Goal: Task Accomplishment & Management: Manage account settings

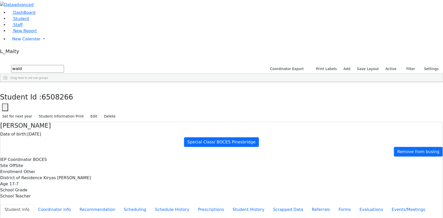
scroll to position [33, 0]
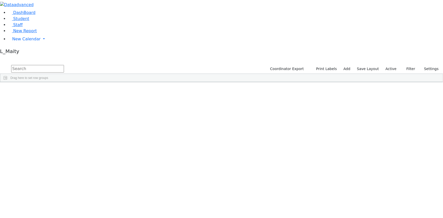
click at [64, 65] on input "text" at bounding box center [37, 69] width 53 height 8
type input "masri"
click at [114, 90] on div "05/24/2022" at bounding box center [100, 93] width 29 height 7
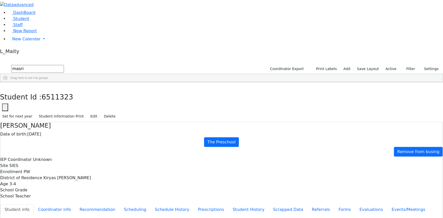
scroll to position [17, 0]
click at [118, 204] on button "Recommendation" at bounding box center [97, 209] width 44 height 11
checkbox input "true"
click at [7, 82] on button "button" at bounding box center [3, 87] width 7 height 11
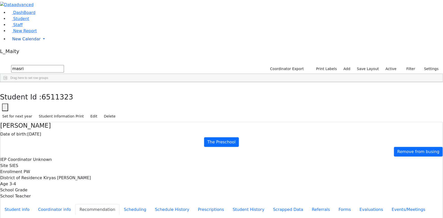
click at [22, 41] on span "New Calendar" at bounding box center [26, 39] width 28 height 5
click at [23, 52] on span "Calendar" at bounding box center [20, 49] width 18 height 5
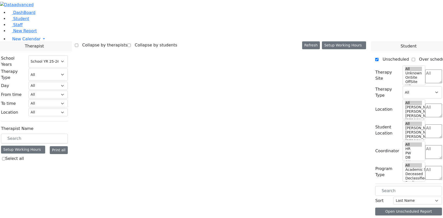
select select "212"
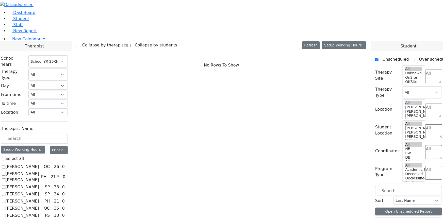
scroll to position [69, 0]
checkbox input "true"
select select "4"
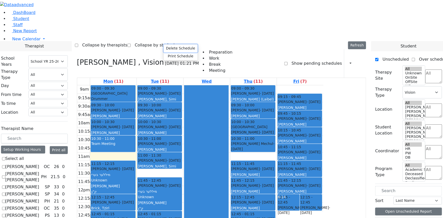
click at [170, 48] on button "Delete Schedule" at bounding box center [181, 48] width 34 height 8
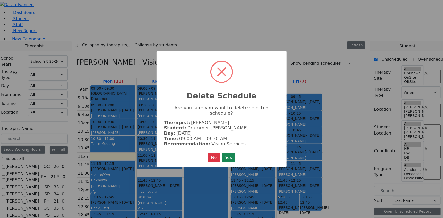
click at [234, 155] on button "Yes" at bounding box center [228, 158] width 13 height 10
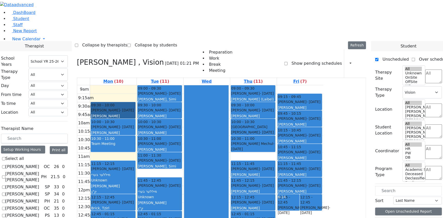
drag, startPoint x: 154, startPoint y: 49, endPoint x: 154, endPoint y: 51, distance: 2.6
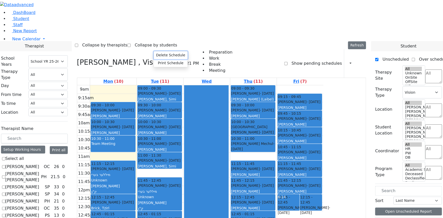
click at [160, 55] on button "Delete Schedule" at bounding box center [171, 55] width 34 height 8
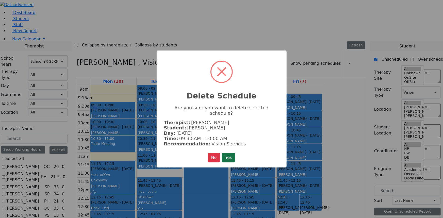
click at [231, 153] on button "Yes" at bounding box center [228, 158] width 13 height 10
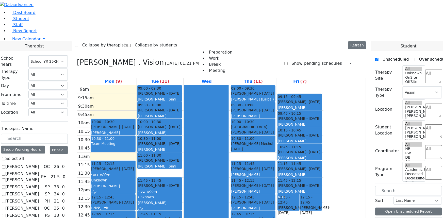
click at [135, 200] on div "Mandelbaum Esther - 08/30/2012" at bounding box center [113, 202] width 44 height 5
click at [183, 151] on button "Delete Selected Schedule" at bounding box center [190, 152] width 50 height 8
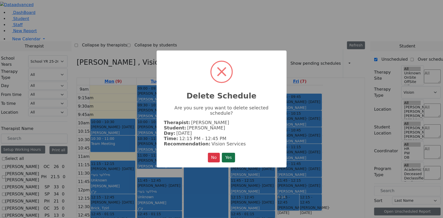
click at [227, 155] on button "Yes" at bounding box center [228, 158] width 13 height 10
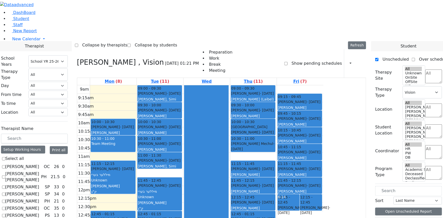
click at [173, 183] on button "Delete Selected Schedule" at bounding box center [189, 183] width 50 height 8
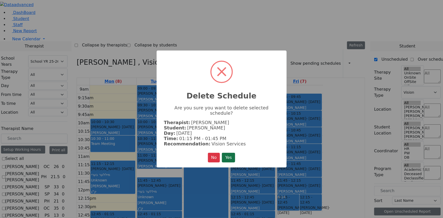
click at [231, 154] on button "Yes" at bounding box center [228, 158] width 13 height 10
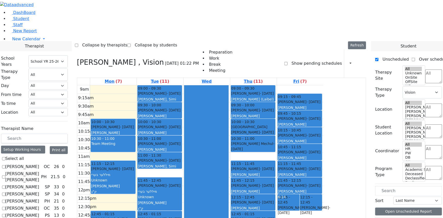
click at [172, 195] on button "Delete Selected Schedule" at bounding box center [179, 195] width 50 height 8
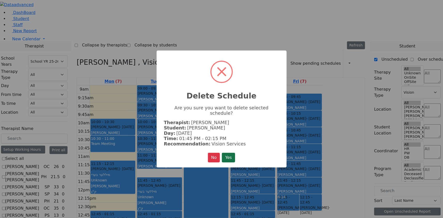
click at [229, 153] on button "Yes" at bounding box center [228, 158] width 13 height 10
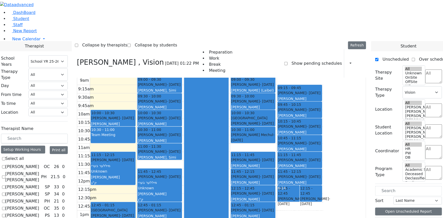
scroll to position [14, 0]
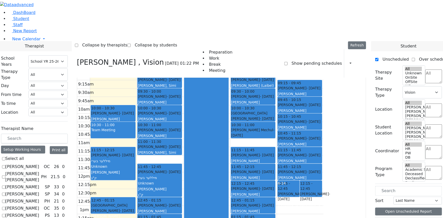
click at [159, 196] on button "Delete Selected Schedule" at bounding box center [175, 196] width 50 height 8
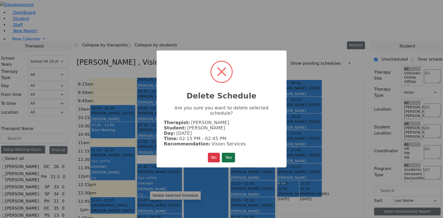
click at [228, 153] on button "Yes" at bounding box center [228, 158] width 13 height 10
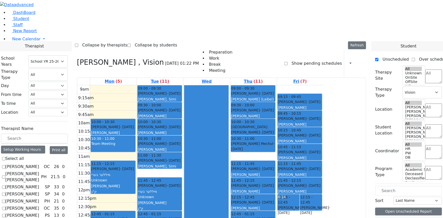
click at [182, 114] on div "[PERSON_NAME]" at bounding box center [160, 116] width 44 height 5
click at [208, 62] on button "Delete Selected Schedule" at bounding box center [225, 62] width 50 height 8
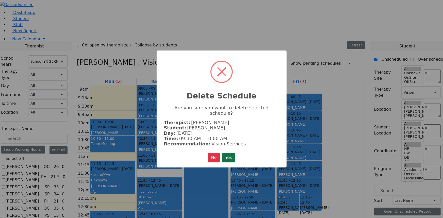
click at [227, 153] on button "Yes" at bounding box center [228, 158] width 13 height 10
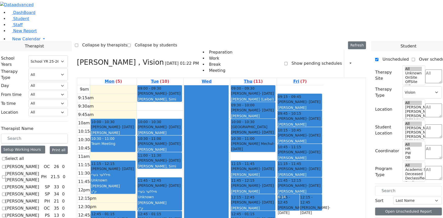
click at [182, 158] on div "Markowitz Mendel - 05/27/2017 Neuman, Simi" at bounding box center [160, 163] width 44 height 11
click at [211, 112] on button "Delete Selected Schedule" at bounding box center [232, 113] width 50 height 8
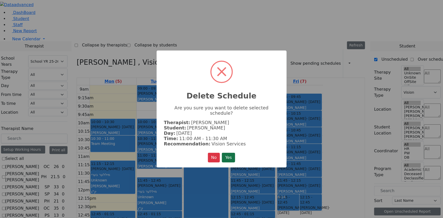
click at [231, 154] on button "Yes" at bounding box center [228, 158] width 13 height 10
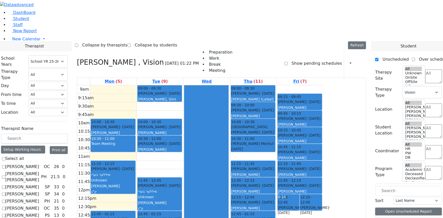
click at [275, 97] on div "Orenstein Yisroel (Laibel)" at bounding box center [253, 99] width 44 height 5
click at [297, 47] on button "Delete Selected Schedule" at bounding box center [318, 47] width 50 height 8
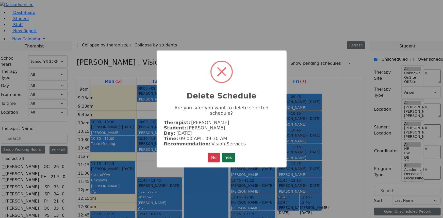
click at [233, 154] on button "Yes" at bounding box center [228, 158] width 13 height 10
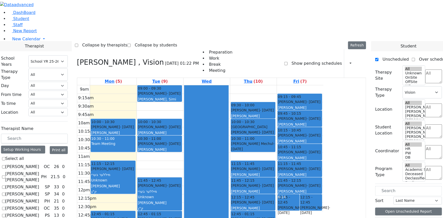
click at [275, 108] on div "Lorincz Shimon - 04/30/2019 Kramer Bluma" at bounding box center [253, 113] width 44 height 11
click at [296, 62] on button "Delete Selected Schedule" at bounding box center [317, 63] width 50 height 8
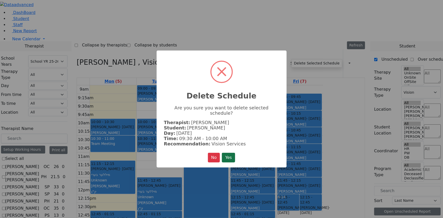
click at [228, 155] on button "Yes" at bounding box center [228, 158] width 13 height 10
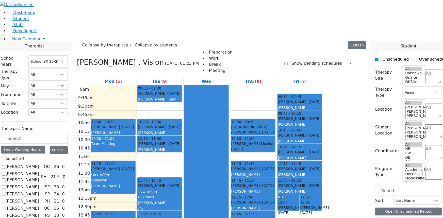
click at [275, 141] on div "Herskovic Mechul - 07/22/2017" at bounding box center [253, 146] width 44 height 10
click at [311, 89] on button "Delete Selected Schedule" at bounding box center [322, 89] width 50 height 8
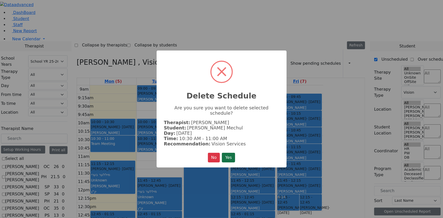
click at [234, 153] on button "Yes" at bounding box center [228, 158] width 13 height 10
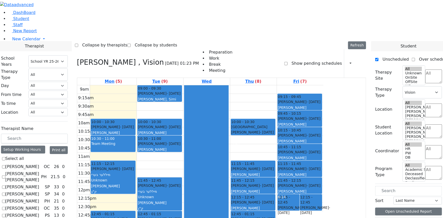
click at [275, 211] on div "Grade 9" at bounding box center [253, 213] width 44 height 5
click at [295, 155] on button "Delete Selected Schedule" at bounding box center [315, 156] width 50 height 8
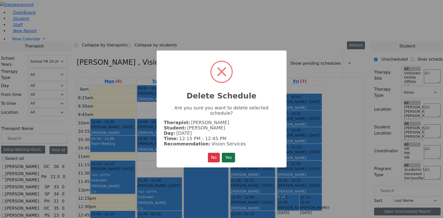
click at [226, 153] on button "Yes" at bounding box center [228, 158] width 13 height 10
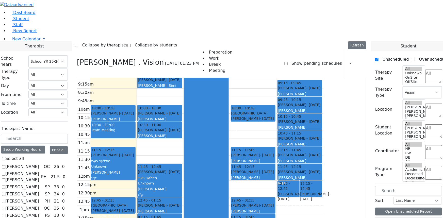
click at [293, 181] on button "Delete Selected Schedule" at bounding box center [314, 182] width 50 height 8
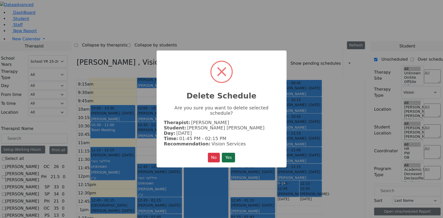
drag, startPoint x: 233, startPoint y: 154, endPoint x: 269, endPoint y: 179, distance: 44.2
click at [233, 154] on button "Yes" at bounding box center [228, 158] width 13 height 10
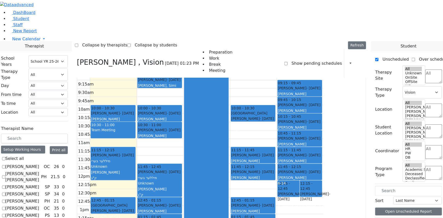
click at [296, 202] on button "Delete Selected Schedule" at bounding box center [318, 203] width 50 height 8
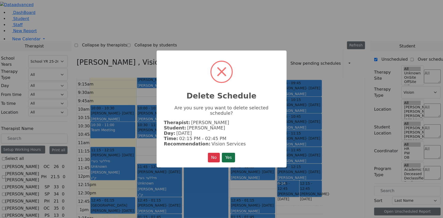
click at [231, 153] on button "Yes" at bounding box center [228, 158] width 13 height 10
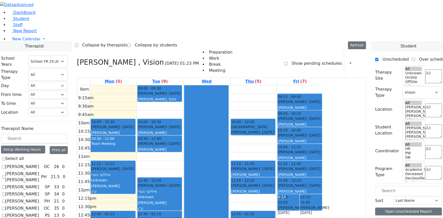
scroll to position [69, 0]
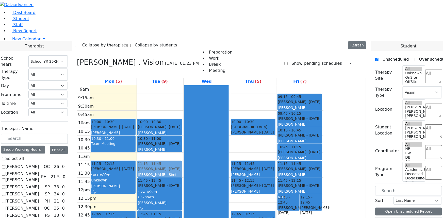
drag, startPoint x: 198, startPoint y: 41, endPoint x: 201, endPoint y: 116, distance: 74.7
click at [183, 116] on div "09:00 - 09:30 Frankel Freidy - 05/15/2018 Neuman, Simi 10:00 - 10:30 Horowitz M…" at bounding box center [160, 185] width 46 height 201
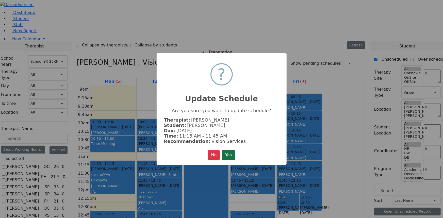
click at [229, 156] on button "Yes" at bounding box center [228, 155] width 13 height 10
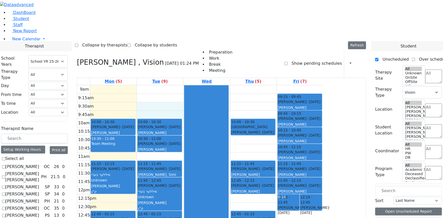
drag, startPoint x: 197, startPoint y: 53, endPoint x: 199, endPoint y: 61, distance: 8.3
click at [199, 85] on div "9am 9:15am 9:30am 9:45am 10am 10:15am 10:30am 10:45am 11am 11:15am 11:30am 11:4…" at bounding box center [200, 185] width 246 height 201
drag, startPoint x: 389, startPoint y: 182, endPoint x: 208, endPoint y: 56, distance: 220.5
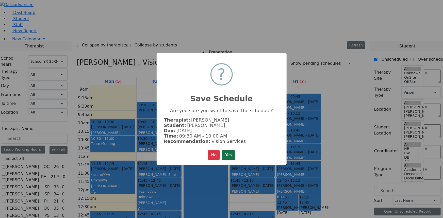
click at [229, 153] on button "Yes" at bounding box center [228, 155] width 13 height 10
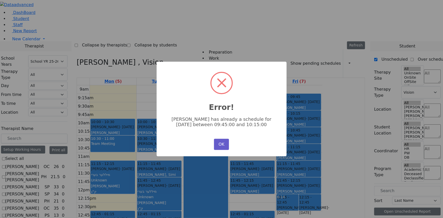
click at [223, 143] on button "OK" at bounding box center [221, 144] width 15 height 11
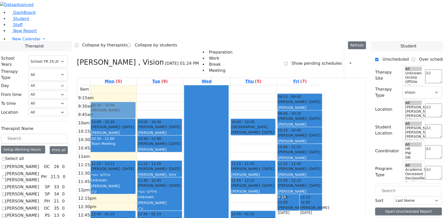
drag, startPoint x: 386, startPoint y: 181, endPoint x: 160, endPoint y: 55, distance: 258.2
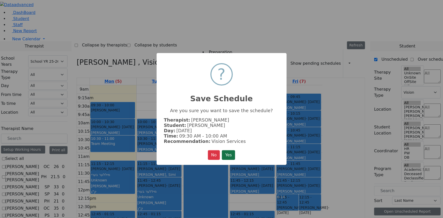
click at [227, 154] on button "Yes" at bounding box center [228, 155] width 13 height 10
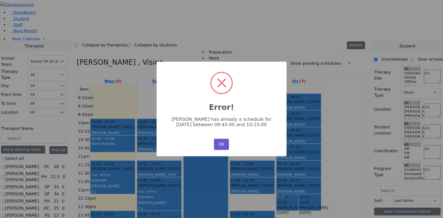
click at [223, 145] on button "OK" at bounding box center [221, 144] width 15 height 11
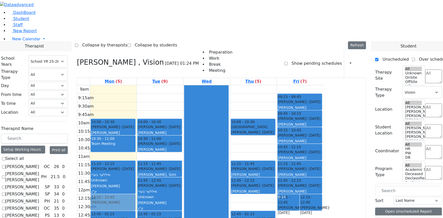
drag, startPoint x: 386, startPoint y: 181, endPoint x: 164, endPoint y: 146, distance: 224.5
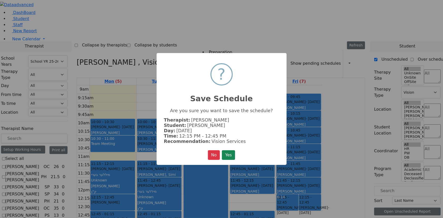
click at [228, 151] on button "Yes" at bounding box center [228, 155] width 13 height 10
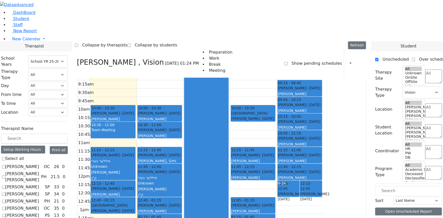
scroll to position [138, 0]
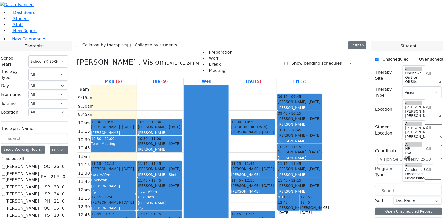
scroll to position [0, 0]
drag, startPoint x: 386, startPoint y: 158, endPoint x: 380, endPoint y: 158, distance: 5.8
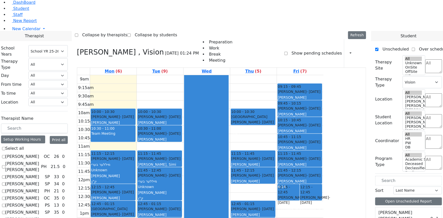
scroll to position [15, 0]
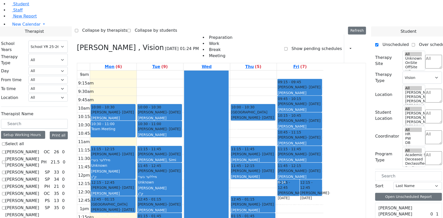
drag, startPoint x: 387, startPoint y: 146, endPoint x: 158, endPoint y: 189, distance: 233.2
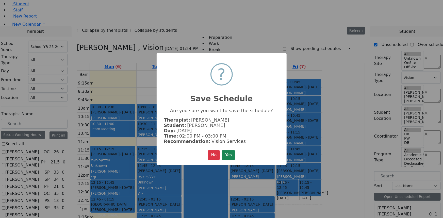
scroll to position [138, 0]
click at [232, 155] on button "Yes" at bounding box center [228, 155] width 13 height 10
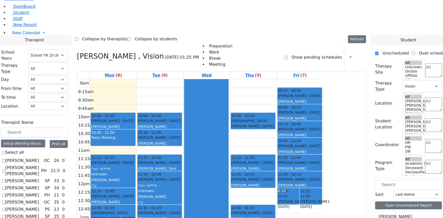
scroll to position [15, 0]
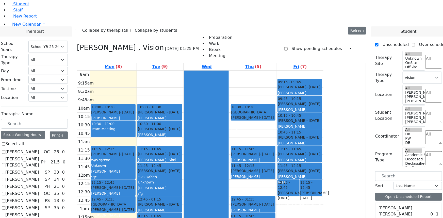
click at [168, 188] on div "9am 9:15am 9:30am 9:45am 10am 10:15am 10:30am 10:45am 11am 11:15am 11:30am 11:4…" at bounding box center [200, 171] width 246 height 201
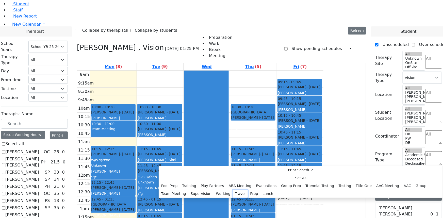
click at [233, 190] on button "Travel" at bounding box center [240, 194] width 15 height 8
select select "1"
select select "13:45:00"
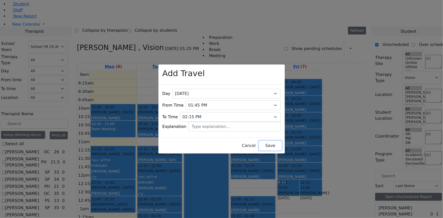
click at [260, 144] on button "Save" at bounding box center [270, 146] width 23 height 10
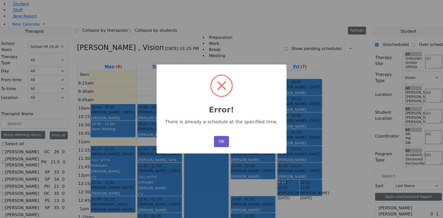
click at [218, 139] on button "OK" at bounding box center [221, 141] width 15 height 11
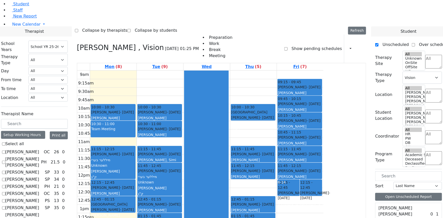
click at [168, 179] on div "9am 9:15am 9:30am 9:45am 10am 10:15am 10:30am 10:45am 11am 11:15am 11:30am 11:4…" at bounding box center [200, 171] width 246 height 201
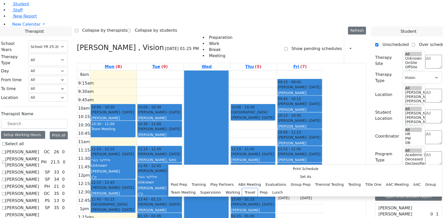
click at [243, 189] on button "Travel" at bounding box center [250, 193] width 15 height 8
select select "14:00:00"
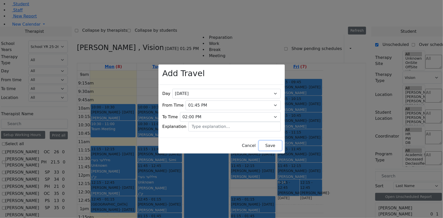
click at [261, 141] on button "Save" at bounding box center [270, 146] width 23 height 10
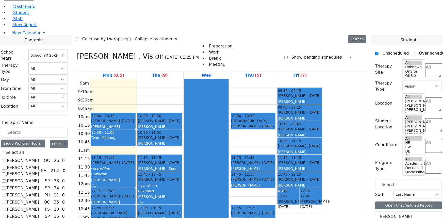
scroll to position [46, 0]
drag, startPoint x: 206, startPoint y: 160, endPoint x: 197, endPoint y: 162, distance: 9.8
click at [183, 162] on div "10:00 - 10:30 Horowitz Miriam - 12/15/2017 Bleier, Susan 2A-5 10:30 - 11:00 Mul…" at bounding box center [160, 179] width 46 height 201
drag, startPoint x: 162, startPoint y: 159, endPoint x: 164, endPoint y: 174, distance: 15.3
click at [137, 174] on div "10:00 - 10:30 Werzberger Chaim - 08/04/2009 Katz, Steven 10:30 - 11:00 Team Mee…" at bounding box center [113, 179] width 46 height 201
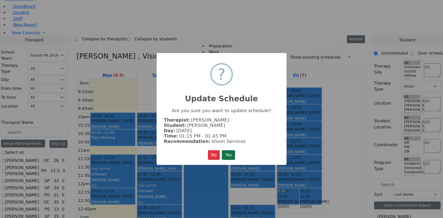
click at [225, 155] on button "Yes" at bounding box center [228, 155] width 13 height 10
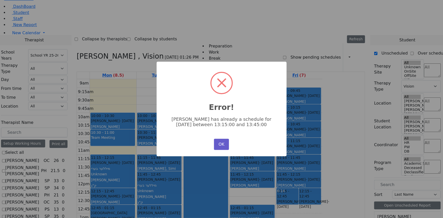
click at [219, 145] on button "OK" at bounding box center [221, 144] width 15 height 11
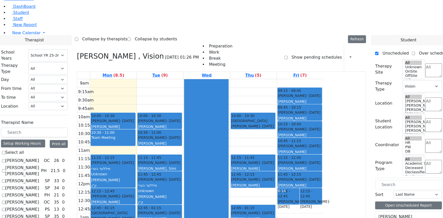
drag, startPoint x: 153, startPoint y: 172, endPoint x: 154, endPoint y: 177, distance: 4.9
click at [155, 180] on div "9am 9:15am 9:30am 9:45am 10am 10:15am 10:30am 10:45am 11am 11:15am 11:30am 11:4…" at bounding box center [200, 179] width 246 height 201
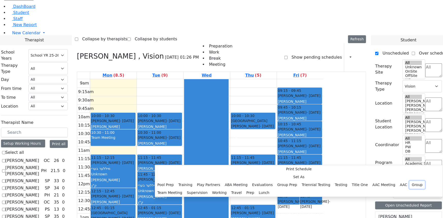
click at [410, 181] on button "Group" at bounding box center [417, 185] width 15 height 8
select select "1"
select select "13:15:00"
select select "13:45:00"
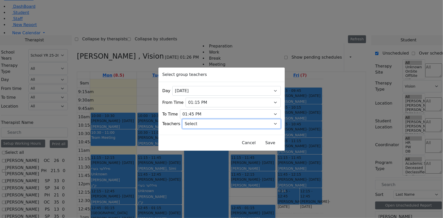
click at [212, 122] on select "Select Aliza, Ptalis Atara, Gross Avraham (Alan), Feigenbaum Bluma, Kramer Brac…" at bounding box center [231, 124] width 99 height 10
click at [216, 124] on select "Select Aliza, Ptalis Atara, Gross Avraham (Alan), Feigenbaum Bluma, Kramer Brac…" at bounding box center [231, 124] width 99 height 10
click at [259, 140] on button "Save" at bounding box center [270, 143] width 23 height 10
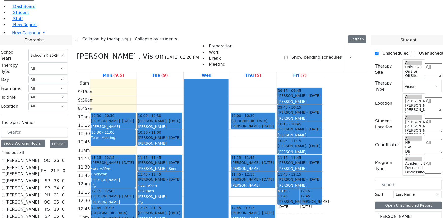
scroll to position [193, 0]
drag, startPoint x: 308, startPoint y: 176, endPoint x: 166, endPoint y: 48, distance: 190.8
click at [166, 79] on tr "10:00 - 10:30 Werzberger Chaim - 08/04/2009 Katz, Steven 10:30 - 11:00 Team Mee…" at bounding box center [200, 179] width 246 height 201
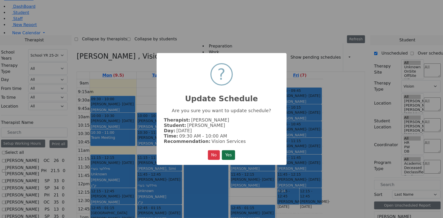
click at [226, 150] on button "Yes" at bounding box center [228, 155] width 13 height 10
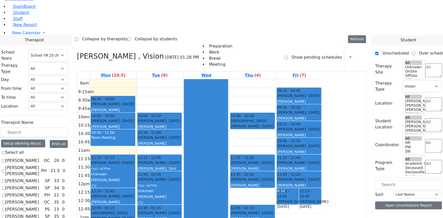
scroll to position [193, 0]
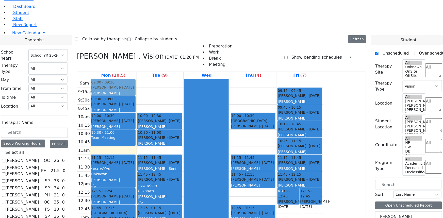
drag, startPoint x: 211, startPoint y: 176, endPoint x: 165, endPoint y: 35, distance: 148.9
click at [165, 79] on tr "09:30 - 10:00 [PERSON_NAME] - [DATE] [PERSON_NAME] 10:00 - 10:30 [PERSON_NAME] …" at bounding box center [200, 179] width 246 height 201
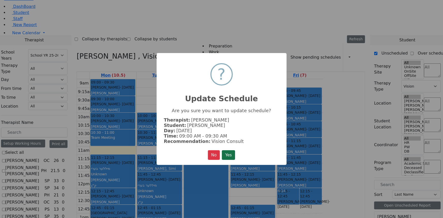
click at [228, 153] on button "Yes" at bounding box center [228, 155] width 13 height 10
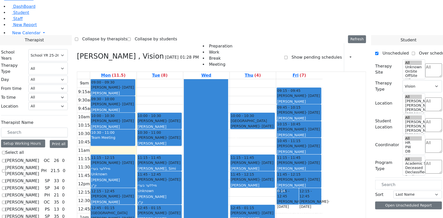
scroll to position [193, 0]
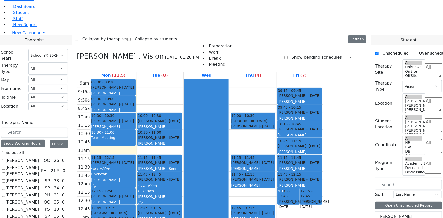
drag, startPoint x: 209, startPoint y: 173, endPoint x: 209, endPoint y: 178, distance: 4.6
click at [209, 178] on div "9am 9:15am 9:30am 9:45am 10am 10:15am 10:30am 10:45am 11am 11:15am 11:30am 11:4…" at bounding box center [200, 179] width 246 height 201
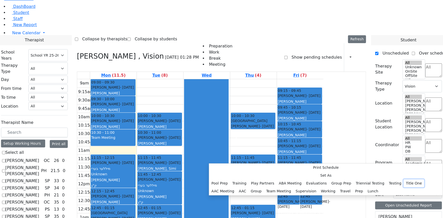
click at [404, 180] on button "Title One" at bounding box center [414, 184] width 21 height 8
select select "2"
select select "13:15:00"
select select "13:45:00"
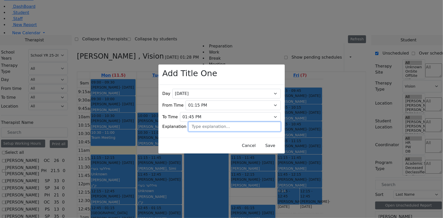
click at [207, 124] on input "text" at bounding box center [234, 127] width 92 height 10
type input "Collaboration"
click at [259, 141] on button "Save" at bounding box center [270, 146] width 23 height 10
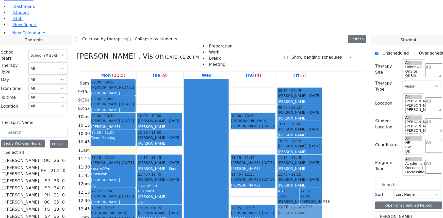
scroll to position [0, 0]
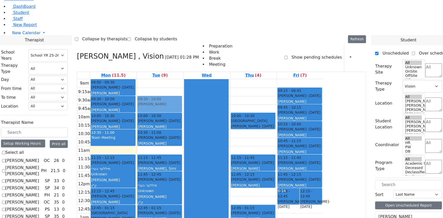
drag, startPoint x: 390, startPoint y: 190, endPoint x: 209, endPoint y: 48, distance: 230.3
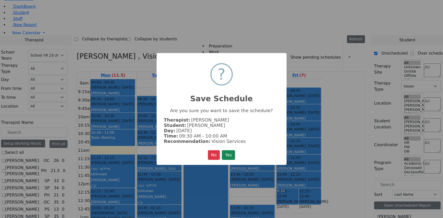
scroll to position [196, 0]
click at [228, 151] on button "Yes" at bounding box center [228, 155] width 13 height 10
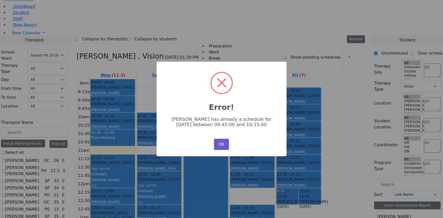
click at [223, 142] on button "OK" at bounding box center [221, 144] width 15 height 11
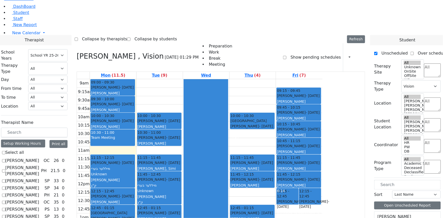
scroll to position [193, 0]
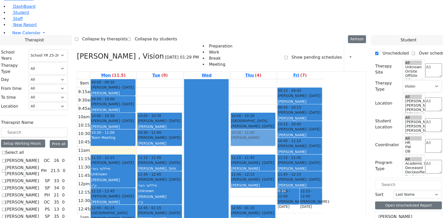
drag, startPoint x: 390, startPoint y: 190, endPoint x: 295, endPoint y: 84, distance: 142.5
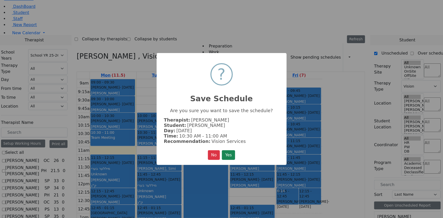
scroll to position [196, 0]
click at [230, 155] on button "Yes" at bounding box center [228, 155] width 13 height 10
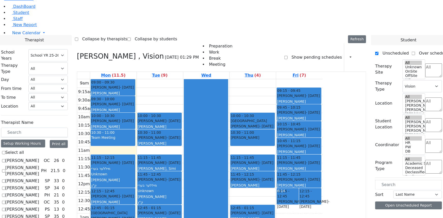
scroll to position [183, 0]
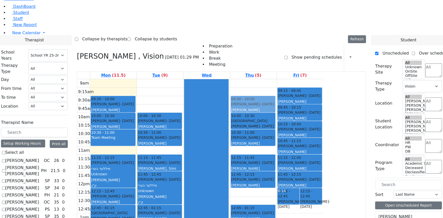
drag, startPoint x: 158, startPoint y: 35, endPoint x: 278, endPoint y: 47, distance: 120.5
click at [289, 79] on tr "09:00 - 09:30 Werzberger Chaim - 08/04/2009 Katz, Steven 09:30 - 10:00 Tropper …" at bounding box center [200, 179] width 246 height 201
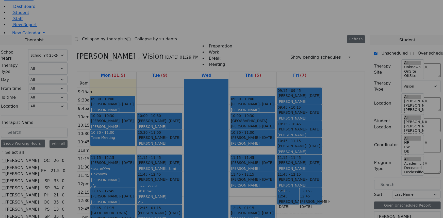
scroll to position [185, 0]
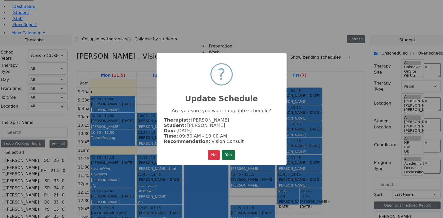
click at [229, 156] on button "Yes" at bounding box center [228, 155] width 13 height 10
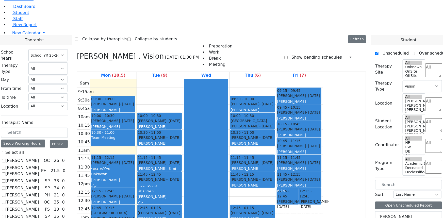
scroll to position [46, 0]
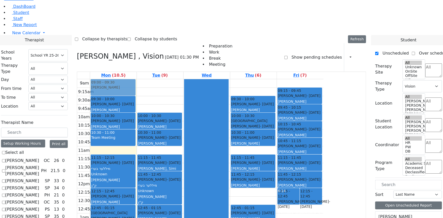
drag, startPoint x: 388, startPoint y: 134, endPoint x: 170, endPoint y: 33, distance: 239.5
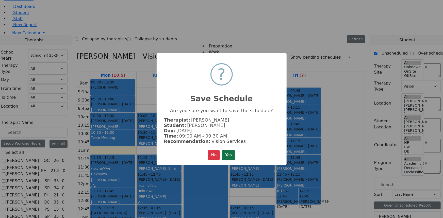
click at [231, 153] on button "Yes" at bounding box center [228, 155] width 13 height 10
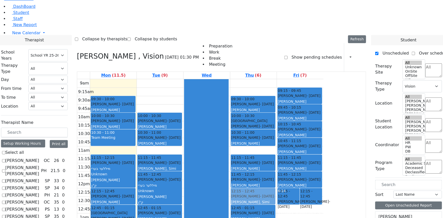
drag, startPoint x: 156, startPoint y: 29, endPoint x: 300, endPoint y: 137, distance: 180.7
click at [300, 137] on tr "09:00 - 09:30 Frankel Freidy - 05/15/2018 Neuman, Simi 09:30 - 10:00 Tropper Ri…" at bounding box center [200, 179] width 246 height 201
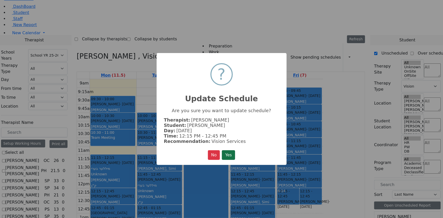
click at [229, 154] on button "Yes" at bounding box center [228, 155] width 13 height 10
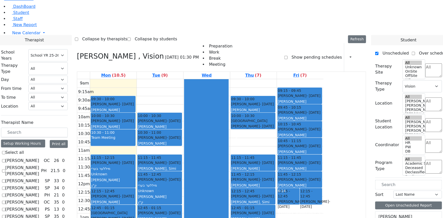
drag, startPoint x: 292, startPoint y: 84, endPoint x: 297, endPoint y: 175, distance: 90.8
click at [277, 175] on div "09:30 - 10:00 Werzberger Chaim - 08/04/2009 Katz, Steven 10:00 - 10:30 Neshuma …" at bounding box center [253, 179] width 46 height 201
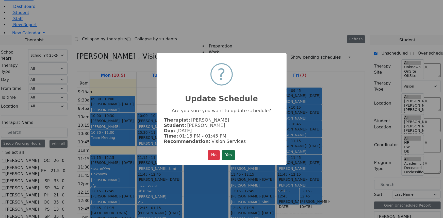
click at [229, 153] on button "Yes" at bounding box center [228, 155] width 13 height 10
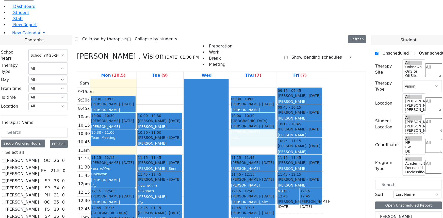
drag, startPoint x: 289, startPoint y: 77, endPoint x: 290, endPoint y: 86, distance: 8.1
click at [290, 86] on div "9am 9:15am 9:30am 9:45am 10am 10:15am 10:30am 10:45am 11am 11:15am 11:30am 11:4…" at bounding box center [200, 179] width 246 height 201
drag, startPoint x: 286, startPoint y: 80, endPoint x: 290, endPoint y: 97, distance: 17.1
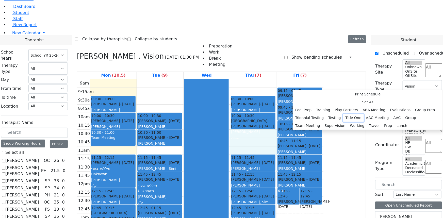
click at [343, 114] on button "Title One" at bounding box center [353, 118] width 21 height 8
select select "4"
select select "10:30:00"
select select "11:15:00"
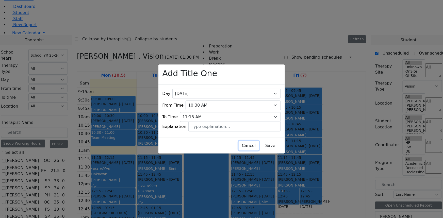
click at [239, 143] on button "Cancel" at bounding box center [249, 146] width 20 height 10
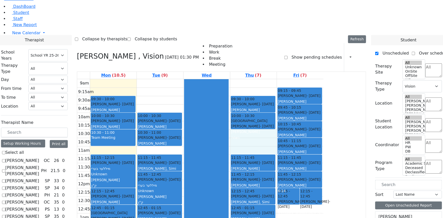
drag, startPoint x: 305, startPoint y: 80, endPoint x: 306, endPoint y: 94, distance: 14.8
click at [306, 94] on div "9am 9:15am 9:30am 9:45am 10am 10:15am 10:30am 10:45am 11am 11:15am 11:30am 11:4…" at bounding box center [200, 179] width 246 height 201
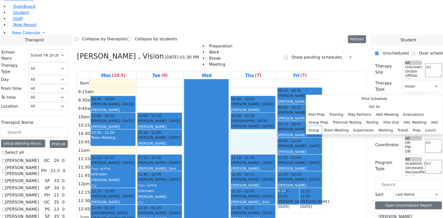
click at [322, 126] on button "Group" at bounding box center [313, 130] width 15 height 8
select select "4"
select select "10:30:00"
select select "11:15:00"
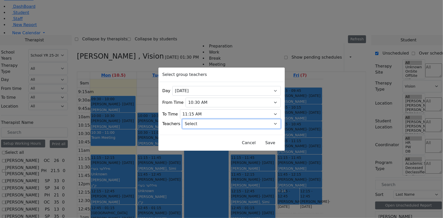
click at [215, 119] on select "Select Aliza, Ptalis Atara, Gross Avraham (Alan), Feigenbaum Bluma, Kramer Brac…" at bounding box center [231, 124] width 99 height 10
select select "1666"
click at [189, 119] on select "Select Aliza, Ptalis Atara, Gross Avraham (Alan), Feigenbaum Bluma, Kramer Brac…" at bounding box center [231, 124] width 99 height 10
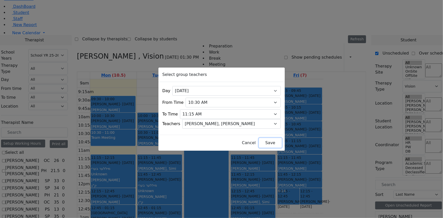
click at [259, 140] on button "Save" at bounding box center [270, 143] width 23 height 10
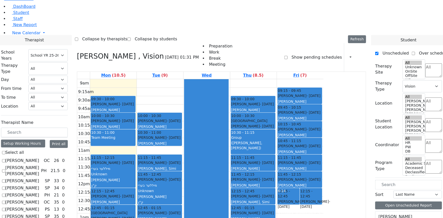
scroll to position [0, 0]
drag, startPoint x: 386, startPoint y: 137, endPoint x: 304, endPoint y: 34, distance: 132.0
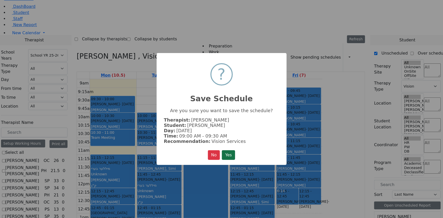
click at [228, 154] on button "Yes" at bounding box center [228, 155] width 13 height 10
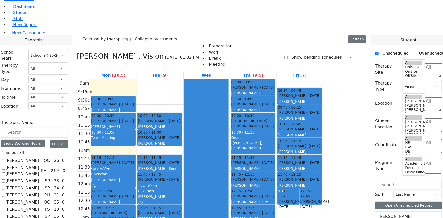
drag, startPoint x: 386, startPoint y: 137, endPoint x: 194, endPoint y: 34, distance: 218.9
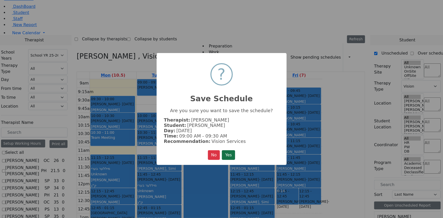
click at [227, 152] on button "Yes" at bounding box center [228, 155] width 13 height 10
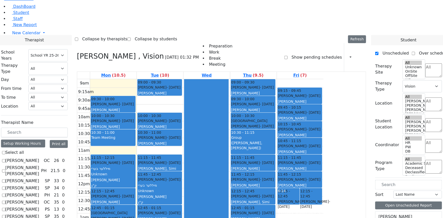
scroll to position [161, 0]
click at [17, 15] on span "Student" at bounding box center [21, 12] width 16 height 5
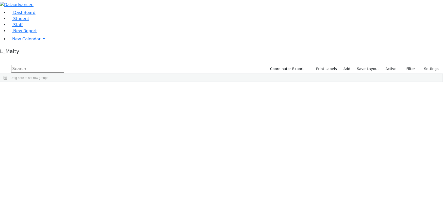
click at [64, 65] on input "text" at bounding box center [37, 69] width 53 height 8
type input "wer"
click at [86, 131] on div "Chaim" at bounding box center [71, 134] width 29 height 7
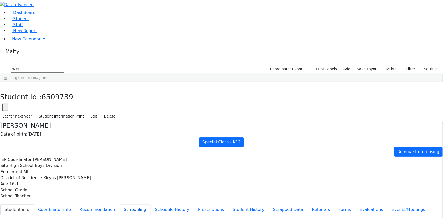
click at [120, 204] on button "Scheduling" at bounding box center [135, 209] width 31 height 11
click at [119, 204] on button "Recommendation" at bounding box center [97, 209] width 44 height 11
checkbox input "true"
click at [7, 82] on button "button" at bounding box center [3, 87] width 7 height 11
click at [26, 41] on span "New Calendar" at bounding box center [26, 39] width 28 height 5
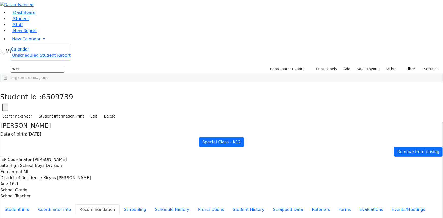
click at [26, 52] on span "Calendar" at bounding box center [20, 49] width 18 height 5
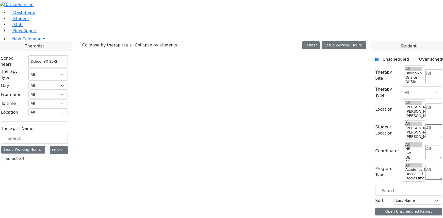
select select "212"
select select "4"
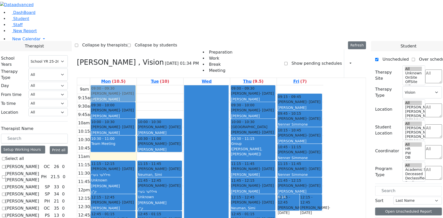
drag, startPoint x: 203, startPoint y: 37, endPoint x: 180, endPoint y: 39, distance: 23.4
click at [176, 85] on tr "09:30 - 10:00 [PERSON_NAME] - [DATE] [PERSON_NAME] 10:00 - 10:30 [PERSON_NAME] …" at bounding box center [200, 185] width 246 height 201
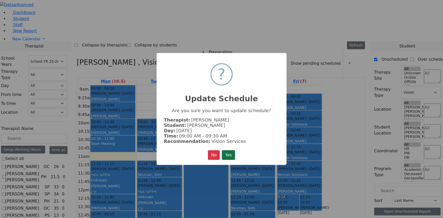
click at [230, 151] on button "Yes" at bounding box center [228, 155] width 13 height 10
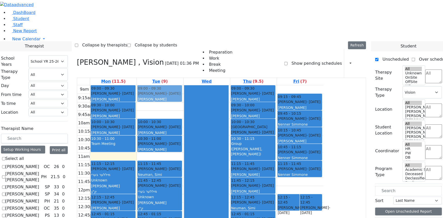
drag, startPoint x: 337, startPoint y: 130, endPoint x: 196, endPoint y: 39, distance: 168.2
click at [196, 85] on tr "09:00 - 09:30 [PERSON_NAME] - [DATE] [PERSON_NAME] 09:30 - 10:00 [PERSON_NAME] …" at bounding box center [200, 185] width 246 height 201
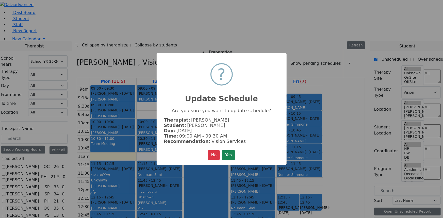
click at [229, 151] on button "Yes" at bounding box center [228, 155] width 13 height 10
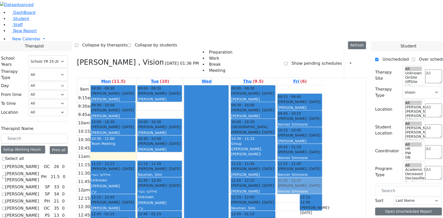
drag, startPoint x: 337, startPoint y: 145, endPoint x: 337, endPoint y: 132, distance: 13.0
click at [324, 130] on div "12:15 - 12:45 [PERSON_NAME] - [DATE] [PERSON_NAME] 12:15 - 12:45 [PERSON_NAME] …" at bounding box center [300, 185] width 46 height 201
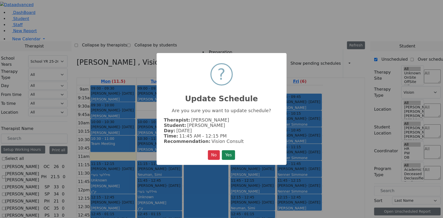
drag, startPoint x: 226, startPoint y: 153, endPoint x: 272, endPoint y: 156, distance: 45.8
click at [228, 154] on button "Yes" at bounding box center [228, 155] width 13 height 10
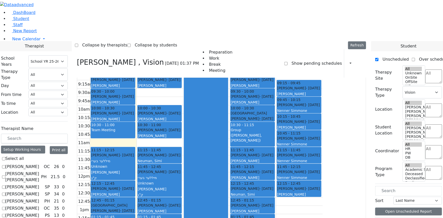
scroll to position [46, 0]
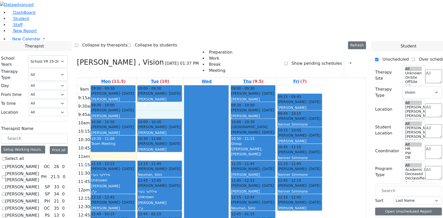
drag, startPoint x: 203, startPoint y: 54, endPoint x: 205, endPoint y: 57, distance: 3.2
click at [205, 85] on div "9am 9:15am 9:30am 9:45am 10am 10:15am 10:30am 10:45am 11am 11:15am 11:30am 11:4…" at bounding box center [200, 185] width 246 height 201
drag, startPoint x: 389, startPoint y: 145, endPoint x: 223, endPoint y: 55, distance: 188.3
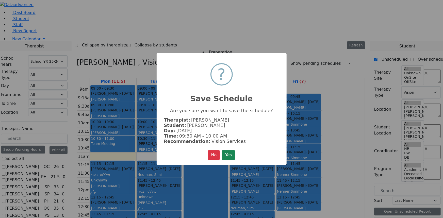
drag, startPoint x: 229, startPoint y: 155, endPoint x: 236, endPoint y: 153, distance: 7.5
click at [230, 154] on button "Yes" at bounding box center [228, 155] width 13 height 10
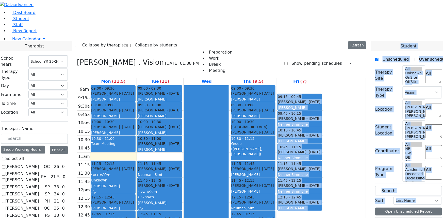
drag, startPoint x: 390, startPoint y: 133, endPoint x: 322, endPoint y: 180, distance: 82.7
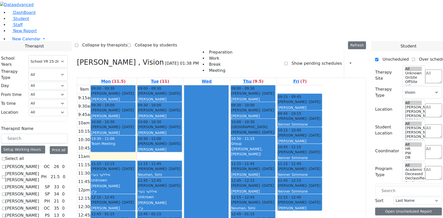
drag, startPoint x: 391, startPoint y: 143, endPoint x: 316, endPoint y: 196, distance: 91.7
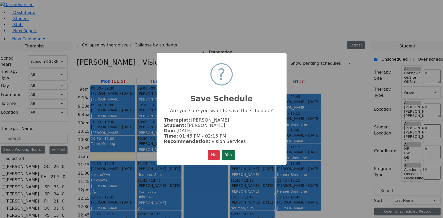
click at [235, 154] on button "Yes" at bounding box center [228, 155] width 13 height 10
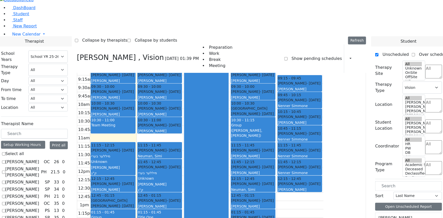
scroll to position [6, 0]
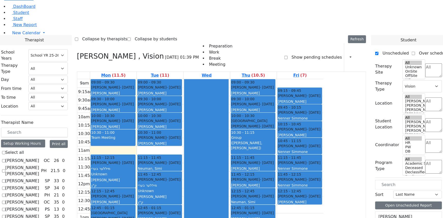
scroll to position [6, 0]
drag, startPoint x: 387, startPoint y: 202, endPoint x: 313, endPoint y: 208, distance: 74.2
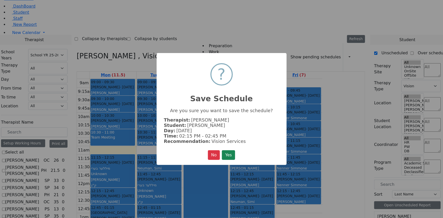
scroll to position [153, 0]
click at [231, 155] on button "Yes" at bounding box center [228, 155] width 13 height 10
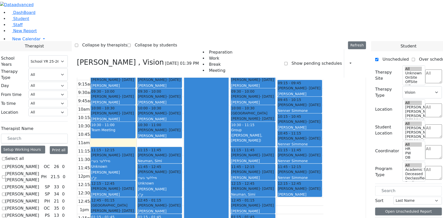
scroll to position [0, 0]
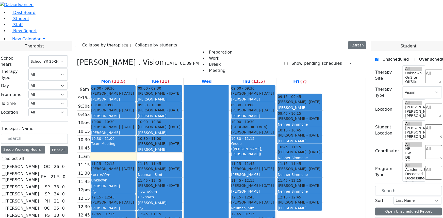
click at [156, 87] on div "9am 9:15am 9:30am 9:45am 10am 10:15am 10:30am 10:45am 11am 11:15am 11:30am 11:4…" at bounding box center [200, 185] width 246 height 201
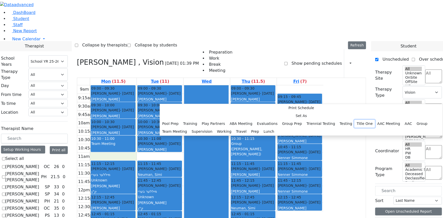
click at [355, 120] on button "Title One" at bounding box center [365, 124] width 21 height 8
select select "2"
select select "09:30:00"
select select "10:00:00"
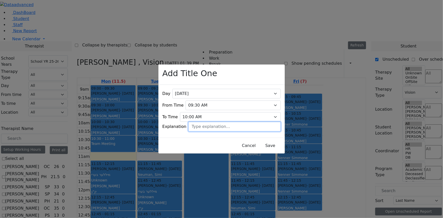
click at [205, 124] on input "text" at bounding box center [234, 127] width 92 height 10
click at [162, 107] on div "Add Title One Day All [DATE] [DATE] [DATE] [DATE] [DATE] From Time 07:00 AM 07:…" at bounding box center [221, 109] width 443 height 218
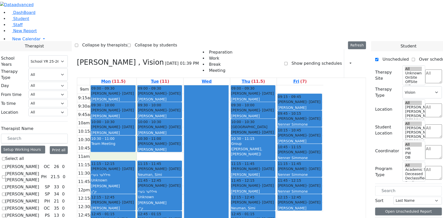
click at [153, 102] on div "9am 9:15am 9:30am 9:45am 10am 10:15am 10:30am 10:45am 11am 11:15am 11:30am 11:4…" at bounding box center [200, 185] width 246 height 201
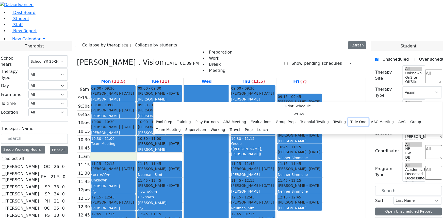
click at [348, 118] on button "Title One" at bounding box center [358, 122] width 21 height 8
select select "1"
select select "11:00:00"
select select "11:15:00"
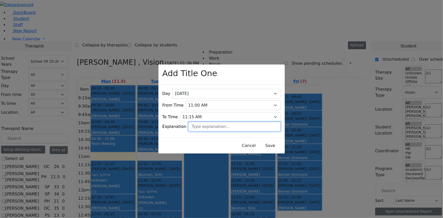
click at [202, 122] on input "text" at bounding box center [234, 127] width 92 height 10
type input "Braille"
click at [259, 144] on button "Save" at bounding box center [270, 146] width 23 height 10
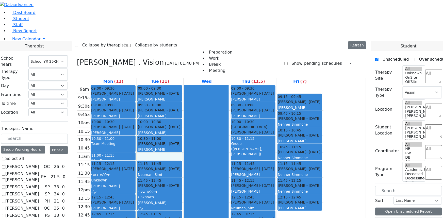
click at [201, 102] on div "9am 9:15am 9:30am 9:45am 10am 10:15am 10:30am 10:45am 11am 11:15am 11:30am 11:4…" at bounding box center [200, 185] width 246 height 201
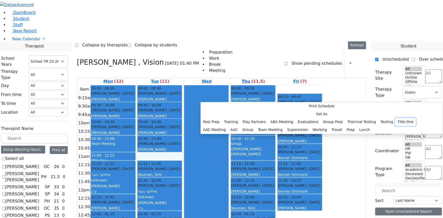
click at [395, 118] on button "Title One" at bounding box center [405, 122] width 21 height 8
select select "2"
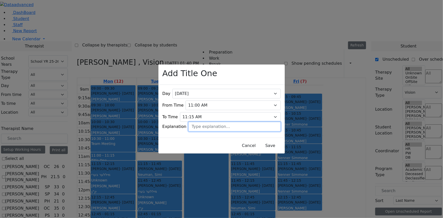
drag, startPoint x: 207, startPoint y: 123, endPoint x: 211, endPoint y: 121, distance: 4.5
click at [208, 122] on input "text" at bounding box center [234, 127] width 92 height 10
type input "Braille"
click at [267, 144] on button "Save" at bounding box center [270, 146] width 23 height 10
